Goal: Information Seeking & Learning: Learn about a topic

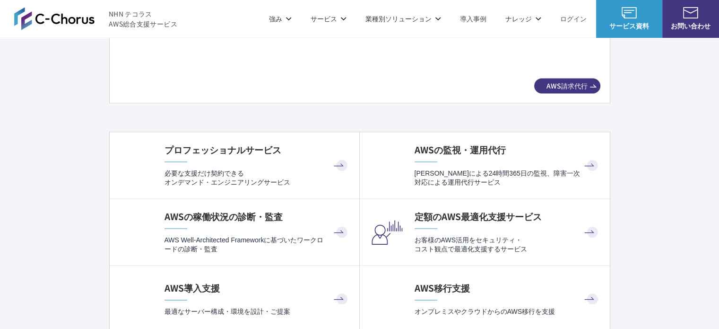
scroll to position [1796, 0]
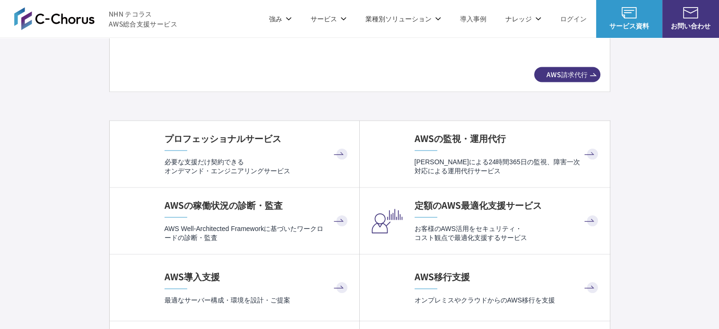
click at [443, 148] on div "AWSの監視・運用代行 有人による24時間365日の監視、障害一次対応による運用代行サービス" at bounding box center [508, 152] width 186 height 43
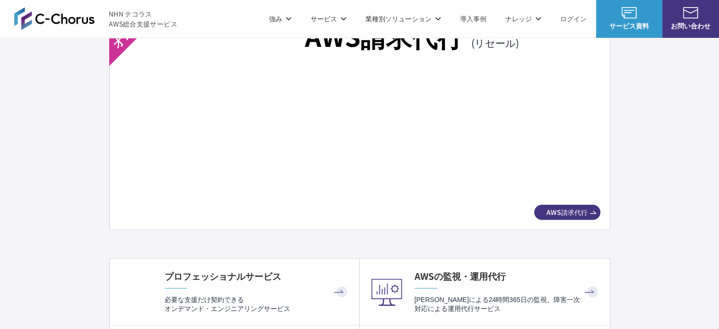
scroll to position [1749, 0]
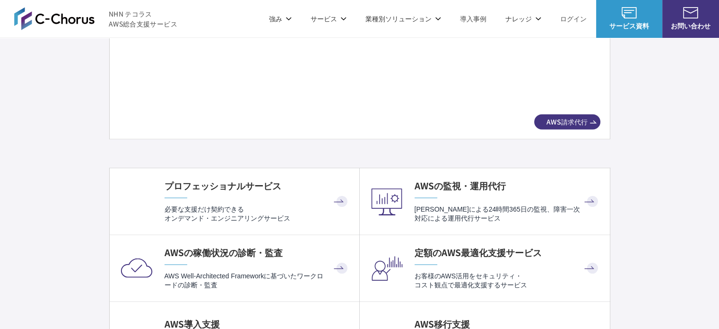
click at [545, 116] on span "AWS請求代行" at bounding box center [567, 121] width 66 height 10
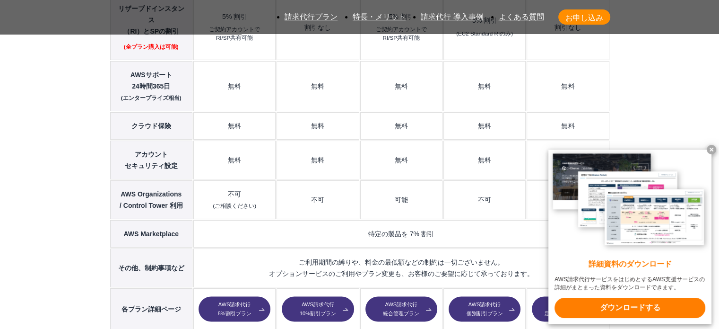
scroll to position [1418, 0]
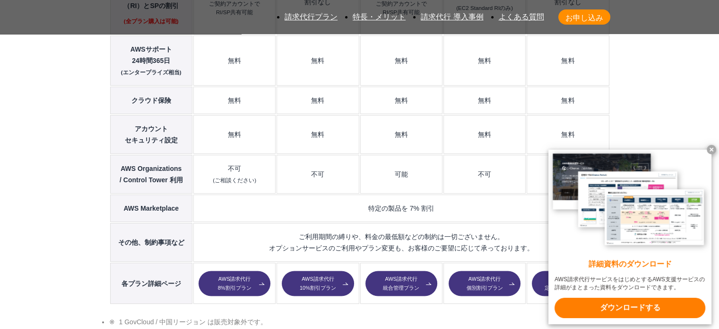
click at [333, 270] on link "AWS請求代行 10%割引プラン" at bounding box center [318, 283] width 72 height 26
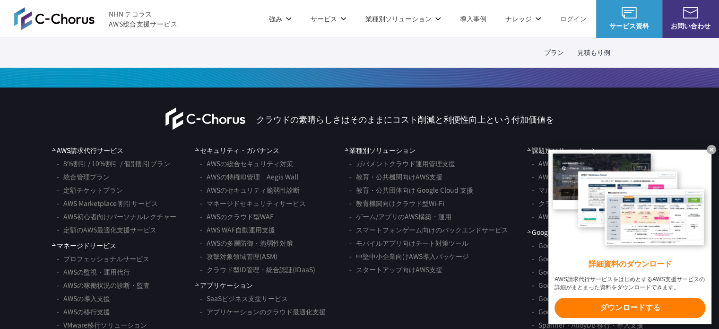
scroll to position [2647, 0]
